Goal: Transaction & Acquisition: Purchase product/service

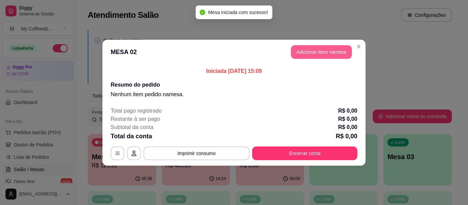
click at [329, 53] on button "Adicionar itens na mesa" at bounding box center [321, 52] width 61 height 14
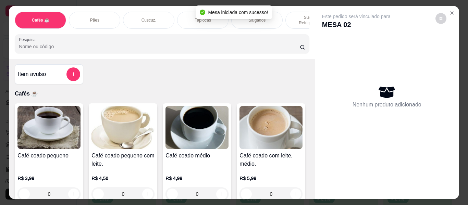
scroll to position [34, 0]
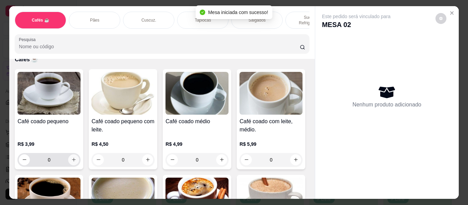
click at [72, 157] on icon "increase-product-quantity" at bounding box center [73, 159] width 5 height 5
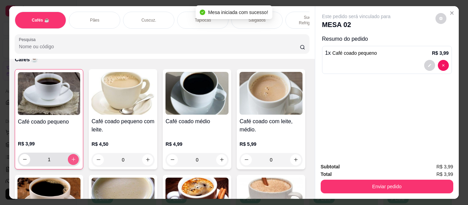
click at [72, 157] on icon "increase-product-quantity" at bounding box center [73, 159] width 5 height 5
type input "3"
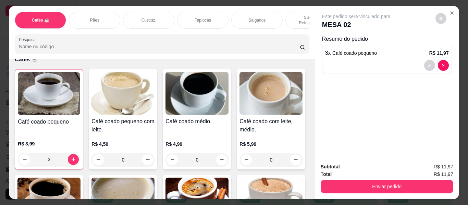
click at [289, 14] on div "Sucos e Refrigerantes" at bounding box center [311, 20] width 51 height 17
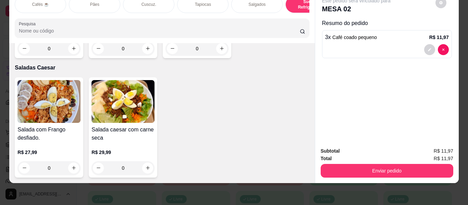
scroll to position [4123, 0]
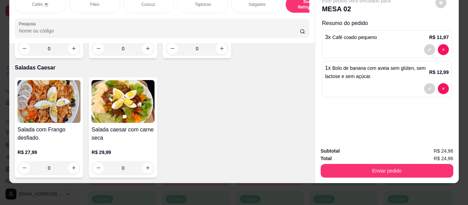
type input "3"
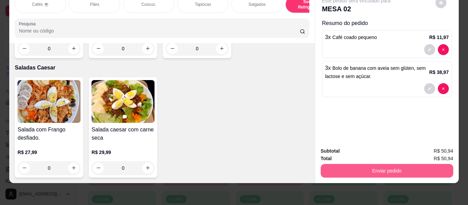
click at [354, 164] on button "Enviar pedido" at bounding box center [387, 171] width 133 height 14
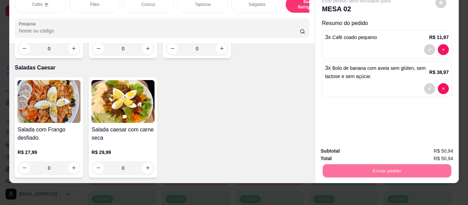
click at [356, 149] on button "Não registrar e enviar pedido" at bounding box center [364, 148] width 71 height 13
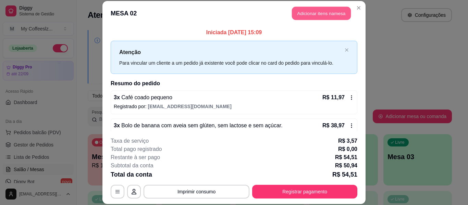
click at [316, 13] on button "Adicionar itens na mesa" at bounding box center [321, 13] width 59 height 13
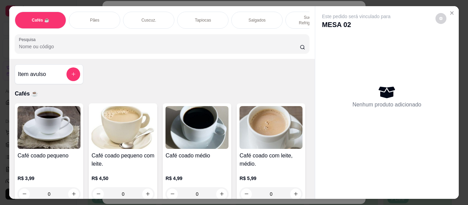
click at [298, 15] on p "Sucos e Refrigerantes" at bounding box center [311, 20] width 40 height 11
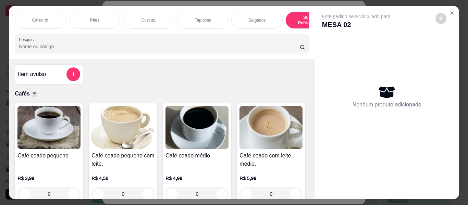
scroll to position [19, 0]
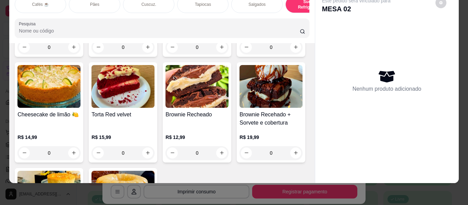
type input "1"
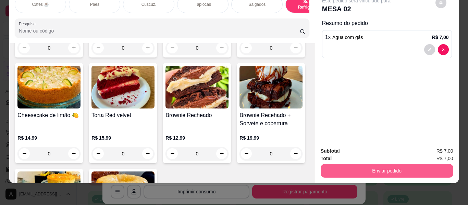
click at [375, 169] on button "Enviar pedido" at bounding box center [387, 171] width 133 height 14
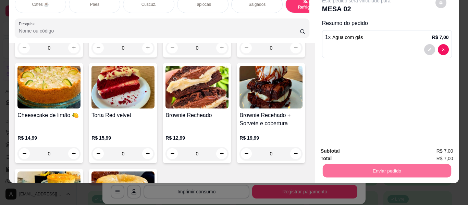
click at [363, 150] on button "Não registrar e enviar pedido" at bounding box center [364, 148] width 71 height 13
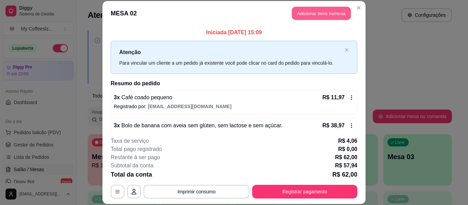
click at [343, 11] on button "Adicionar itens na mesa" at bounding box center [321, 13] width 59 height 13
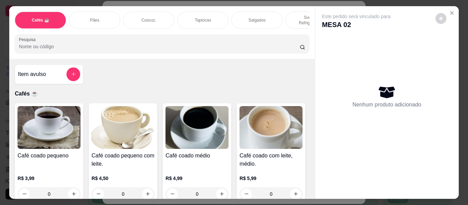
click at [289, 13] on div "Sucos e Refrigerantes" at bounding box center [311, 20] width 51 height 17
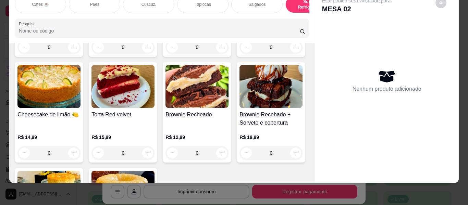
type input "1"
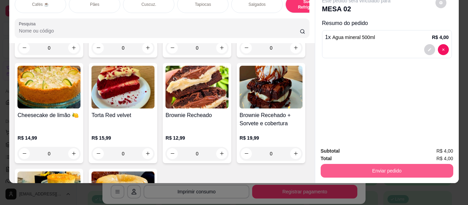
click at [353, 164] on button "Enviar pedido" at bounding box center [387, 171] width 133 height 14
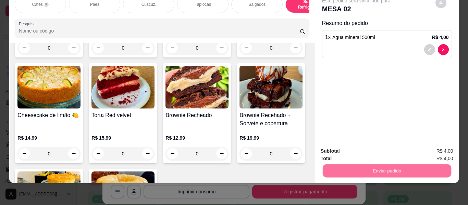
click at [359, 147] on button "Não registrar e enviar pedido" at bounding box center [364, 148] width 71 height 13
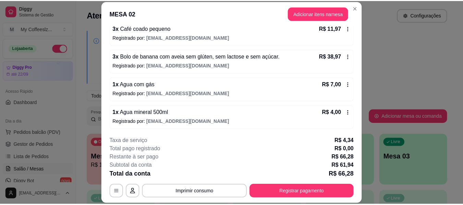
scroll to position [70, 0]
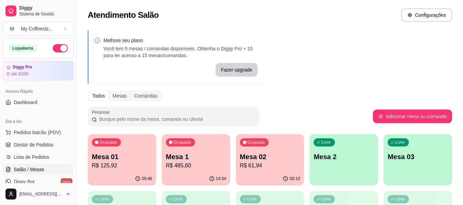
click at [297, 89] on div "Melhore seu plano Você tem 5 mesas / comandas disponíveis. Obtenha o Diggy Pro …" at bounding box center [270, 195] width 386 height 339
